Goal: Use online tool/utility: Utilize a website feature to perform a specific function

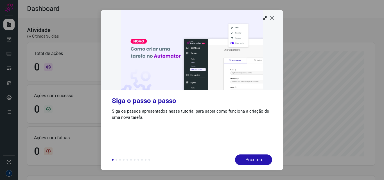
click at [272, 18] on icon at bounding box center [272, 18] width 6 height 6
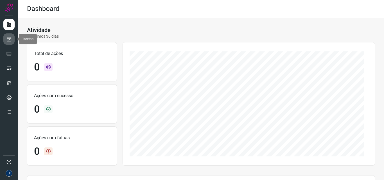
click at [11, 39] on icon at bounding box center [9, 39] width 6 height 6
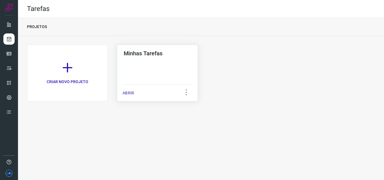
click at [132, 92] on p "ABRIR" at bounding box center [129, 93] width 12 height 6
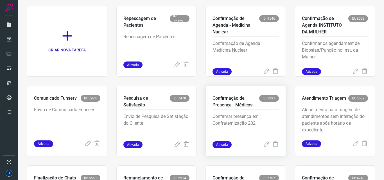
scroll to position [109, 0]
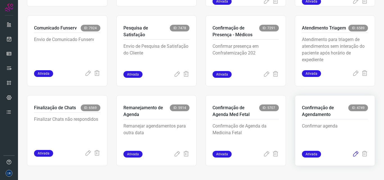
click at [352, 156] on icon at bounding box center [355, 154] width 7 height 7
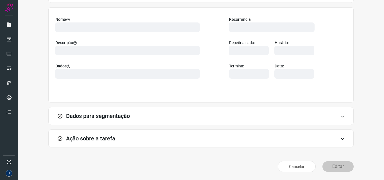
scroll to position [39, 0]
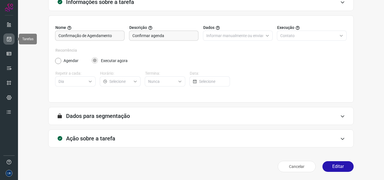
click at [8, 37] on icon at bounding box center [9, 39] width 6 height 6
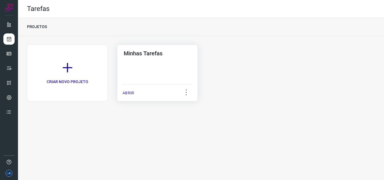
click at [124, 91] on p "ABRIR" at bounding box center [129, 93] width 12 height 6
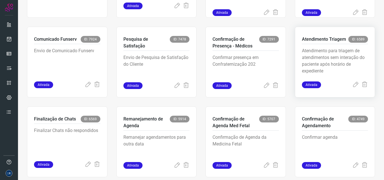
scroll to position [109, 0]
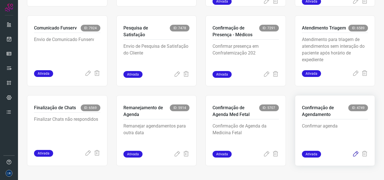
click at [352, 154] on icon at bounding box center [355, 154] width 7 height 7
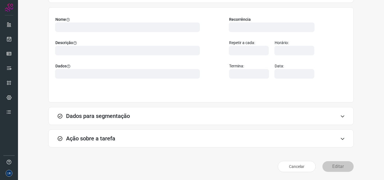
scroll to position [39, 0]
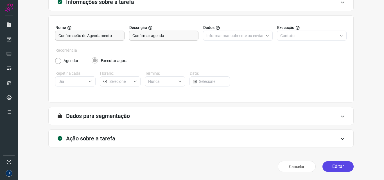
click at [335, 167] on button "Editar" at bounding box center [338, 166] width 31 height 11
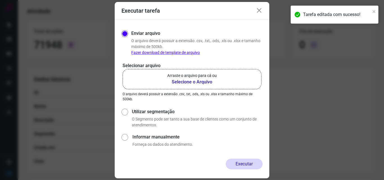
click at [193, 79] on b "Selecione o Arquivo" at bounding box center [191, 82] width 49 height 7
click at [0, 0] on input "Arraste o arquivo para cá ou Selecione o Arquivo" at bounding box center [0, 0] width 0 height 0
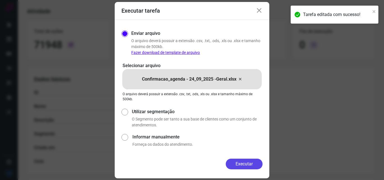
click at [245, 163] on button "Executar" at bounding box center [244, 164] width 37 height 11
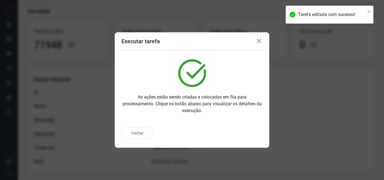
click at [259, 40] on icon at bounding box center [259, 41] width 7 height 7
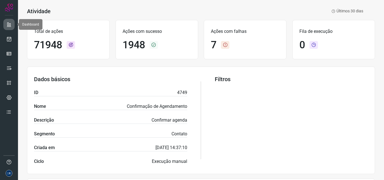
click at [7, 24] on icon at bounding box center [9, 25] width 6 height 6
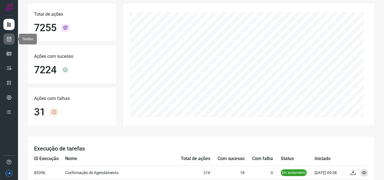
click at [8, 39] on icon at bounding box center [9, 39] width 6 height 6
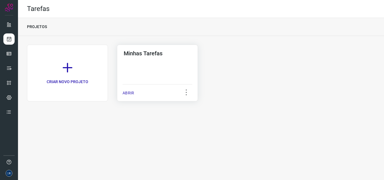
click at [129, 96] on p "ABRIR" at bounding box center [129, 93] width 12 height 6
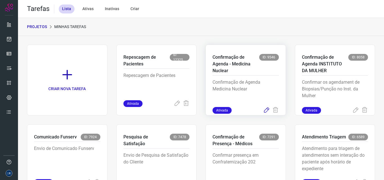
click at [263, 109] on icon at bounding box center [266, 110] width 7 height 7
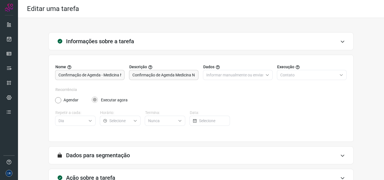
scroll to position [39, 0]
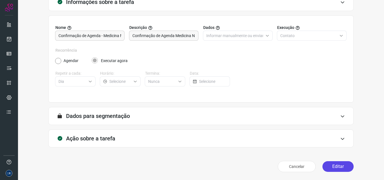
click at [332, 166] on button "Editar" at bounding box center [338, 166] width 31 height 11
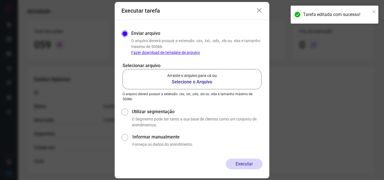
click at [188, 80] on b "Selecione o Arquivo" at bounding box center [191, 82] width 49 height 7
click at [0, 0] on input "Arraste o arquivo para cá ou Selecione o Arquivo" at bounding box center [0, 0] width 0 height 0
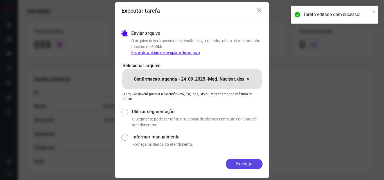
click at [244, 164] on button "Executar" at bounding box center [244, 164] width 37 height 11
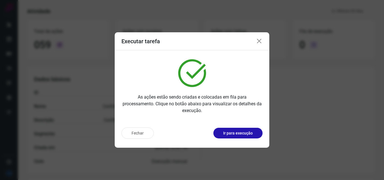
click at [258, 41] on icon at bounding box center [259, 41] width 7 height 7
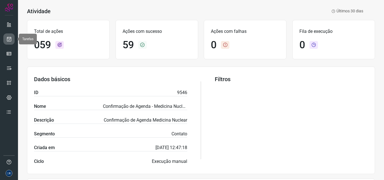
click at [11, 38] on icon at bounding box center [9, 39] width 6 height 6
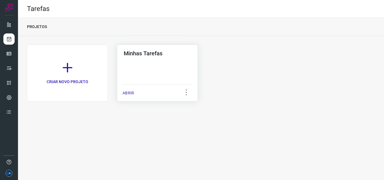
click at [130, 91] on p "ABRIR" at bounding box center [129, 93] width 12 height 6
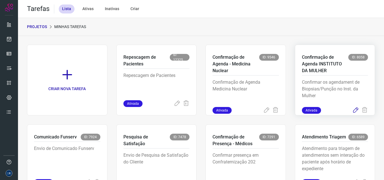
click at [352, 110] on icon at bounding box center [355, 110] width 7 height 7
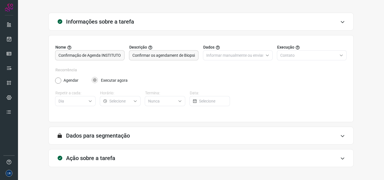
scroll to position [39, 0]
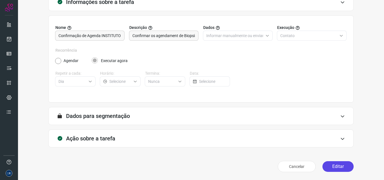
click at [335, 165] on button "Editar" at bounding box center [338, 166] width 31 height 11
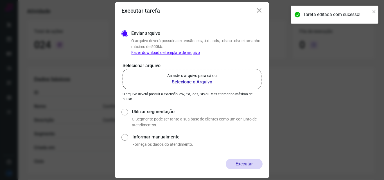
click at [181, 78] on p "Arraste o arquivo para cá ou" at bounding box center [191, 76] width 49 height 6
click at [0, 0] on input "Arraste o arquivo para cá ou Selecione o Arquivo" at bounding box center [0, 0] width 0 height 0
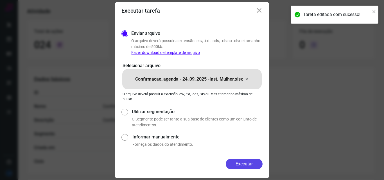
click at [240, 163] on button "Executar" at bounding box center [244, 164] width 37 height 11
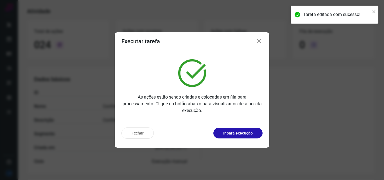
click at [260, 40] on icon at bounding box center [259, 41] width 7 height 7
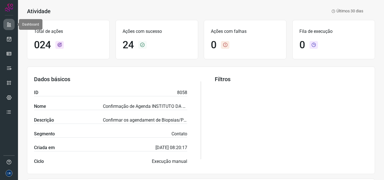
click at [8, 26] on icon at bounding box center [9, 25] width 6 height 6
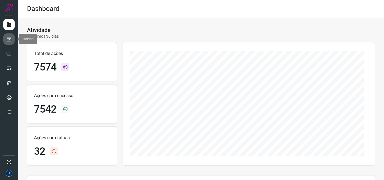
click at [7, 37] on icon at bounding box center [9, 39] width 6 height 6
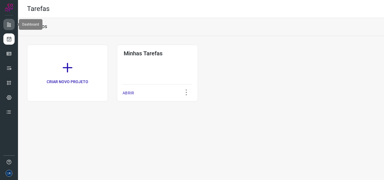
click at [12, 21] on link at bounding box center [8, 24] width 11 height 11
